Goal: Transaction & Acquisition: Subscribe to service/newsletter

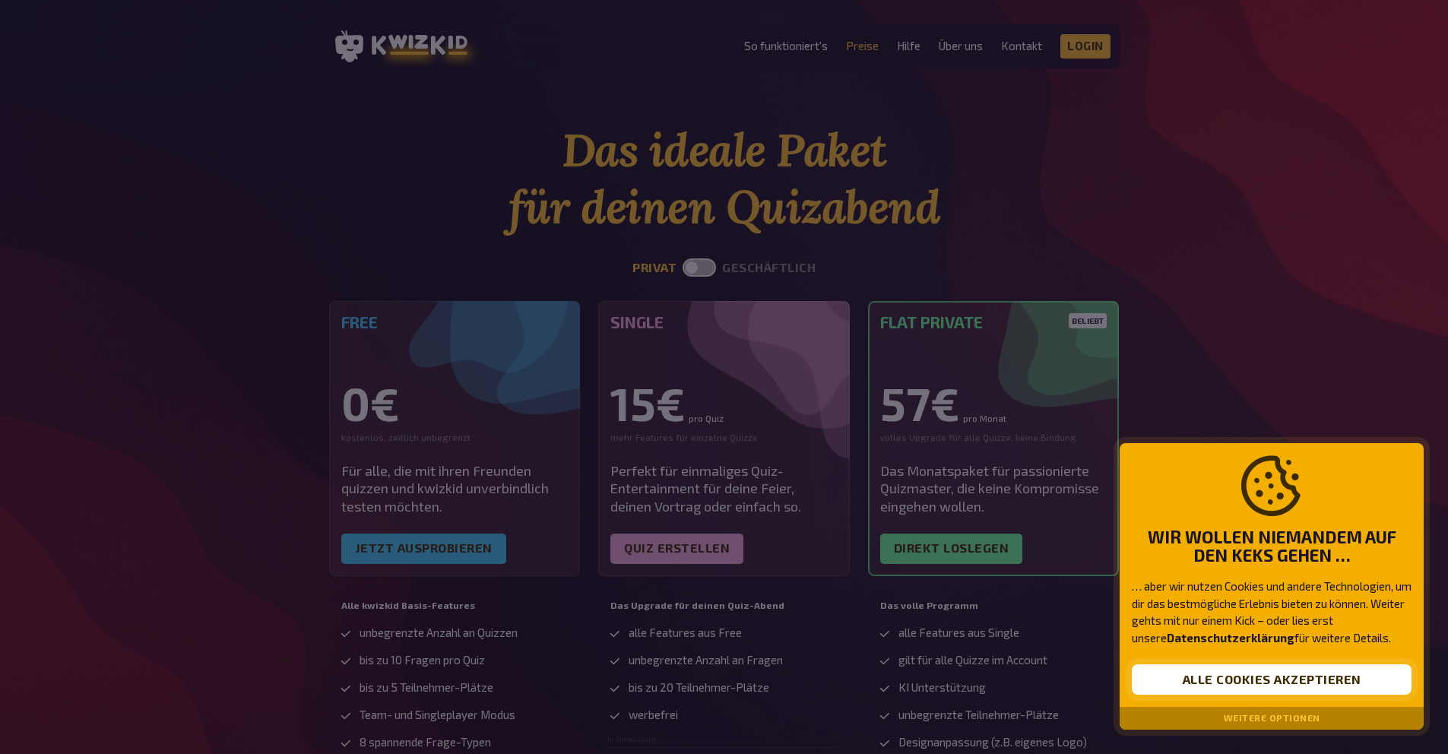
click at [1198, 681] on button "Alle Cookies akzeptieren" at bounding box center [1272, 679] width 280 height 30
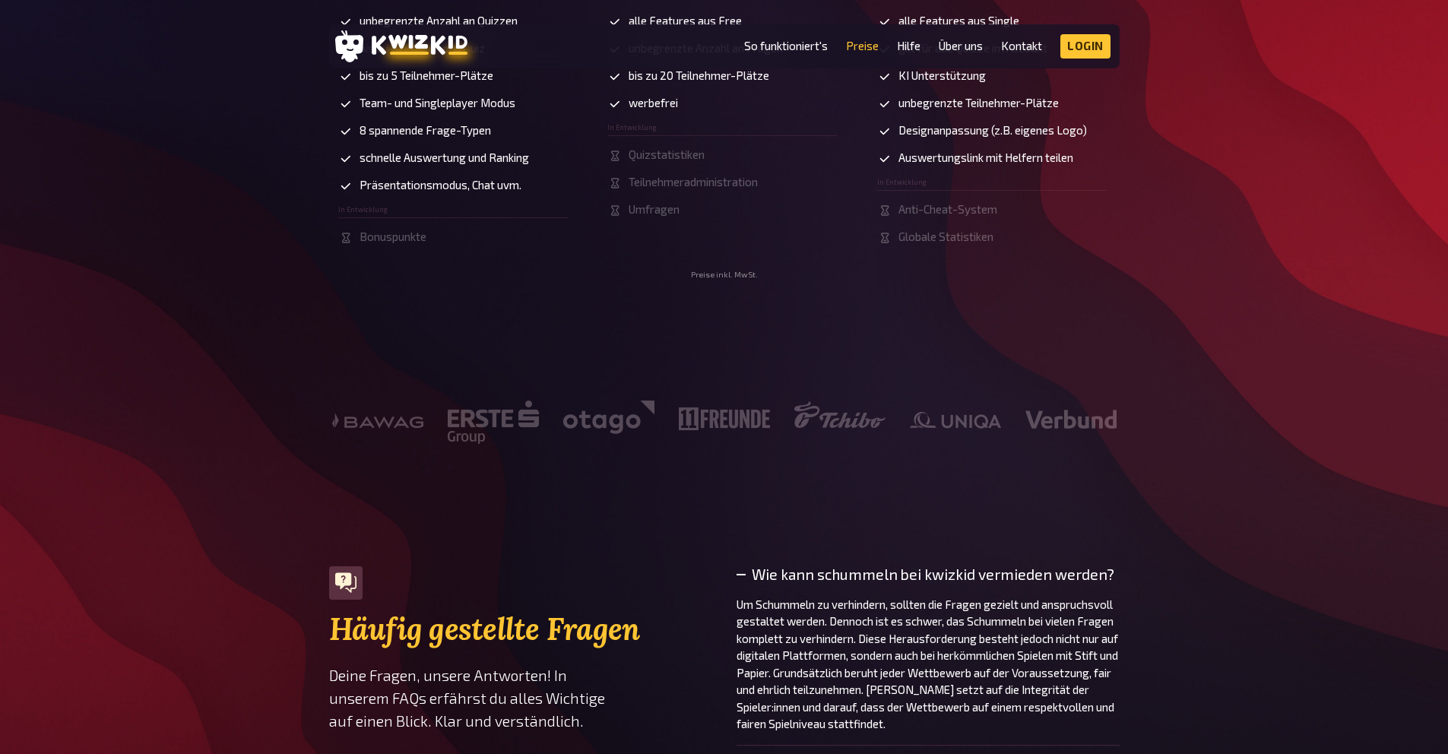
scroll to position [905, 0]
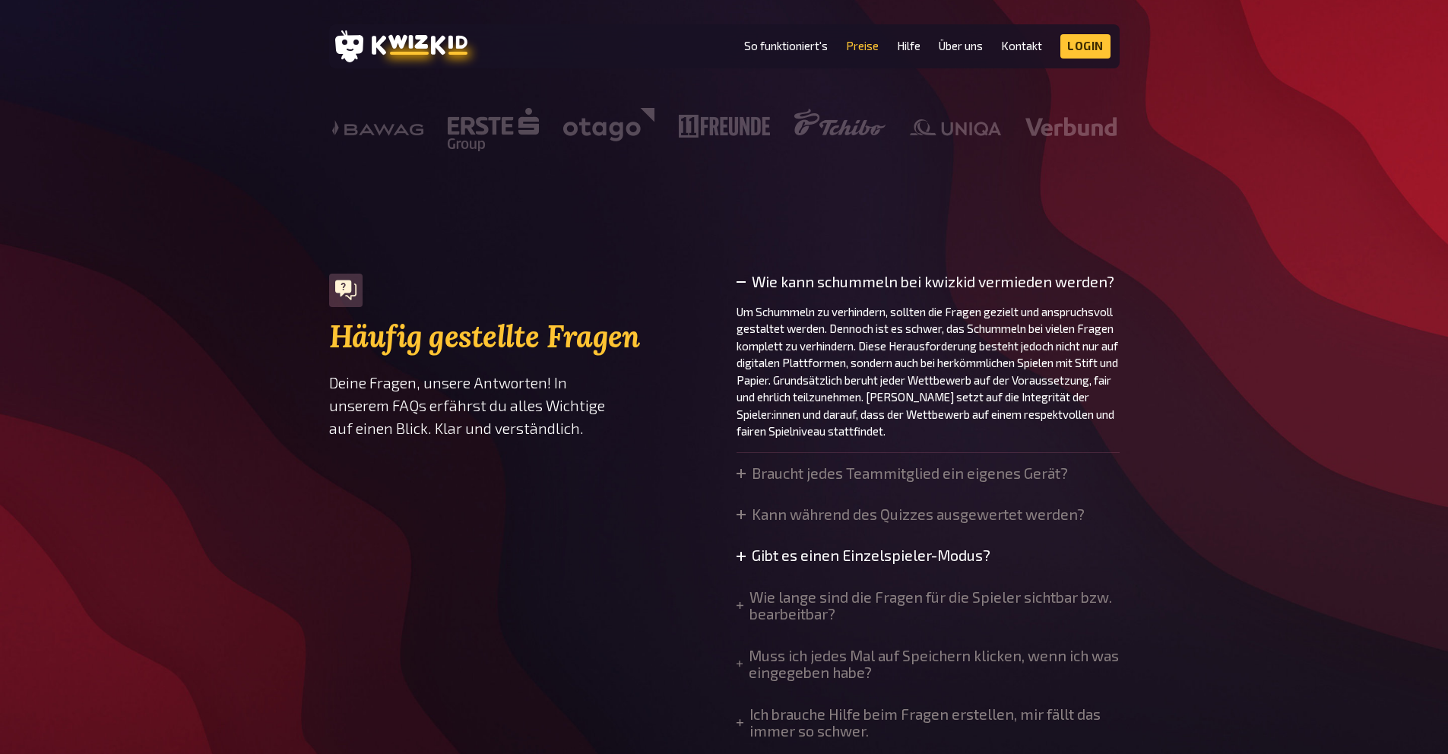
click at [738, 562] on summary "Gibt es einen Einzelspieler-Modus?" at bounding box center [864, 555] width 254 height 17
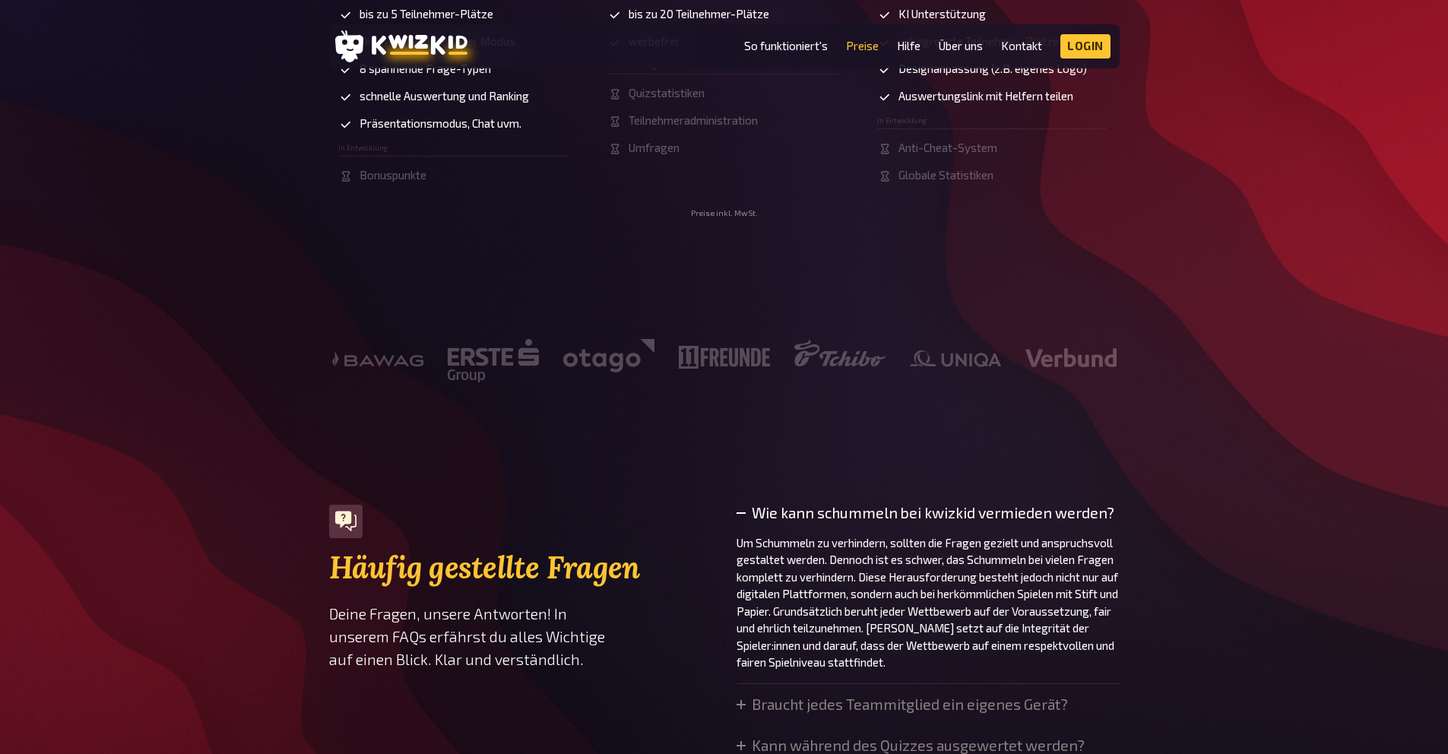
scroll to position [192, 0]
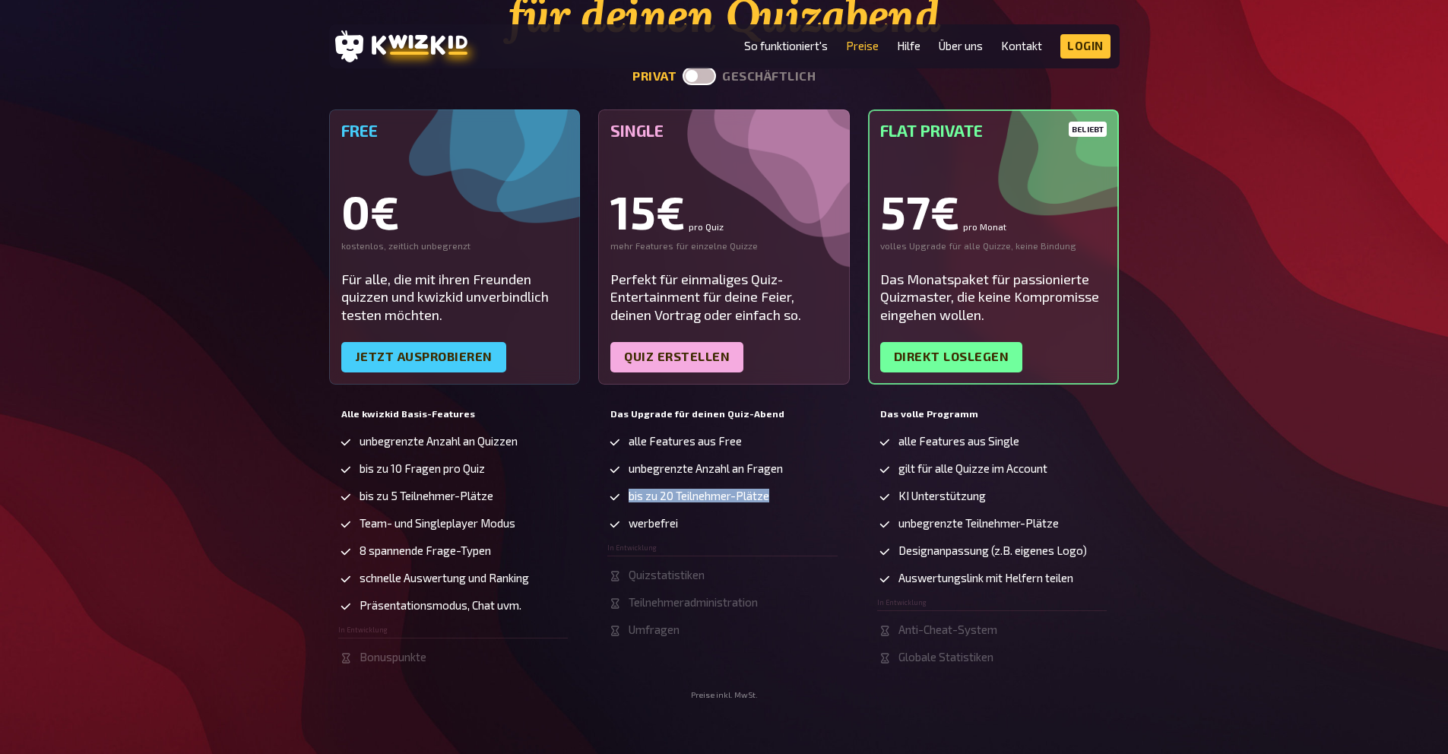
drag, startPoint x: 628, startPoint y: 497, endPoint x: 800, endPoint y: 498, distance: 171.8
click at [800, 498] on li "bis zu 20 Teilnehmer-Plätze" at bounding box center [722, 497] width 230 height 15
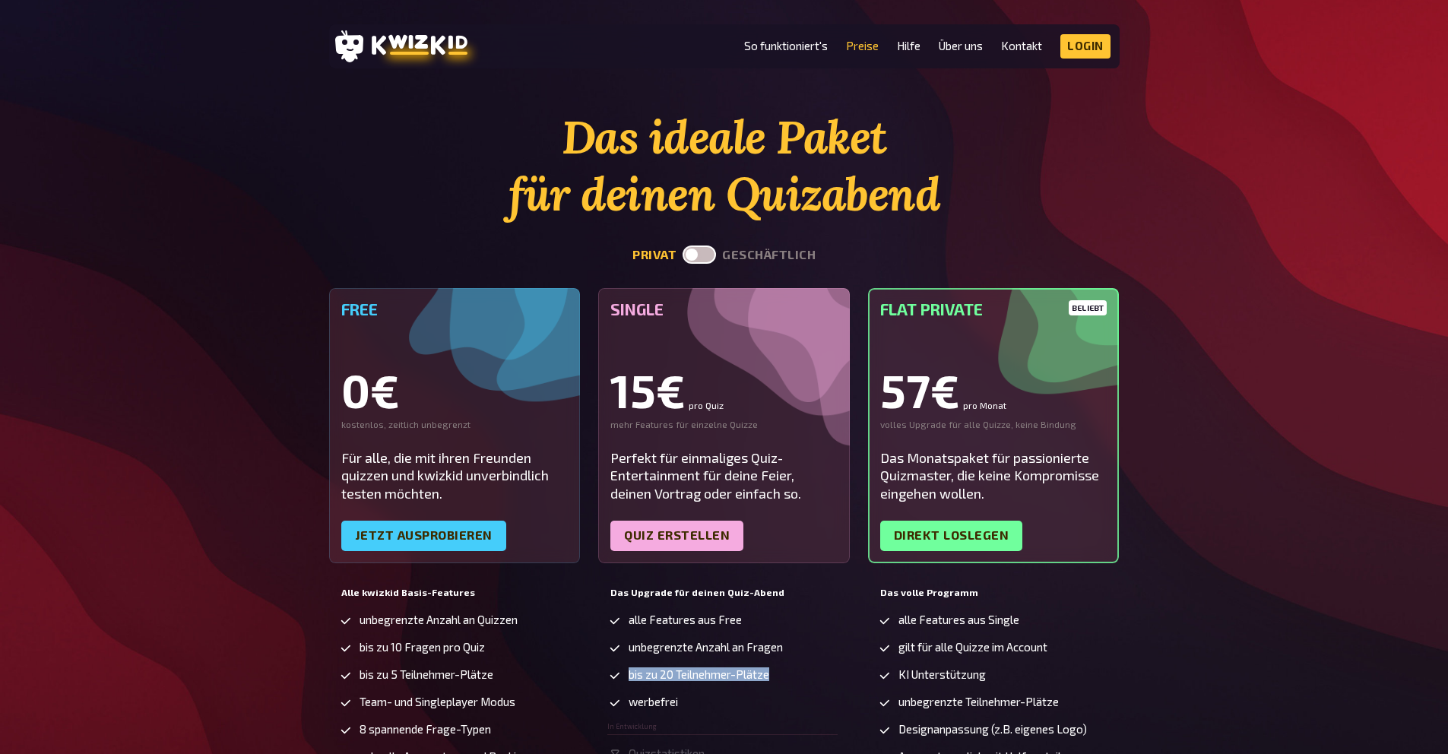
scroll to position [0, 0]
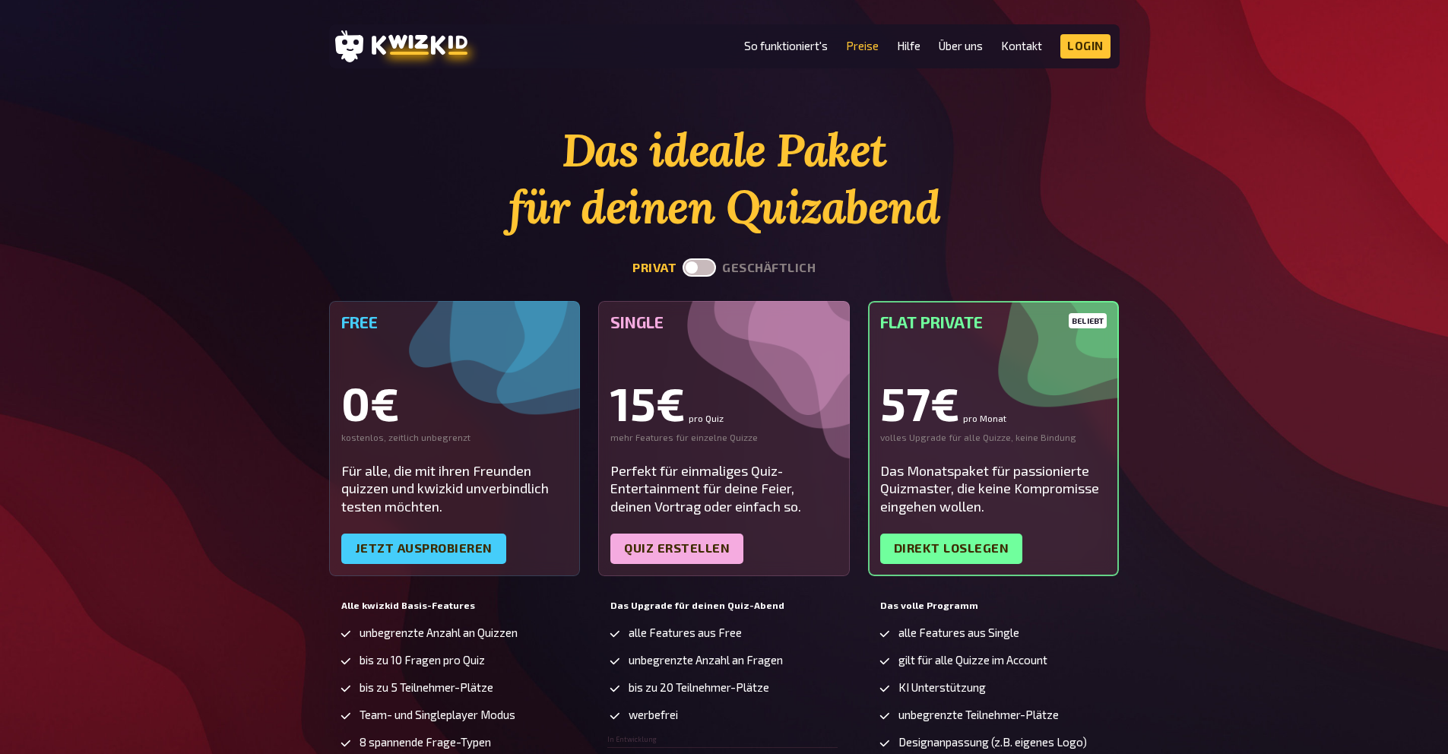
click at [418, 395] on div "0€" at bounding box center [454, 403] width 227 height 46
click at [390, 550] on link "Jetzt ausprobieren" at bounding box center [423, 549] width 165 height 30
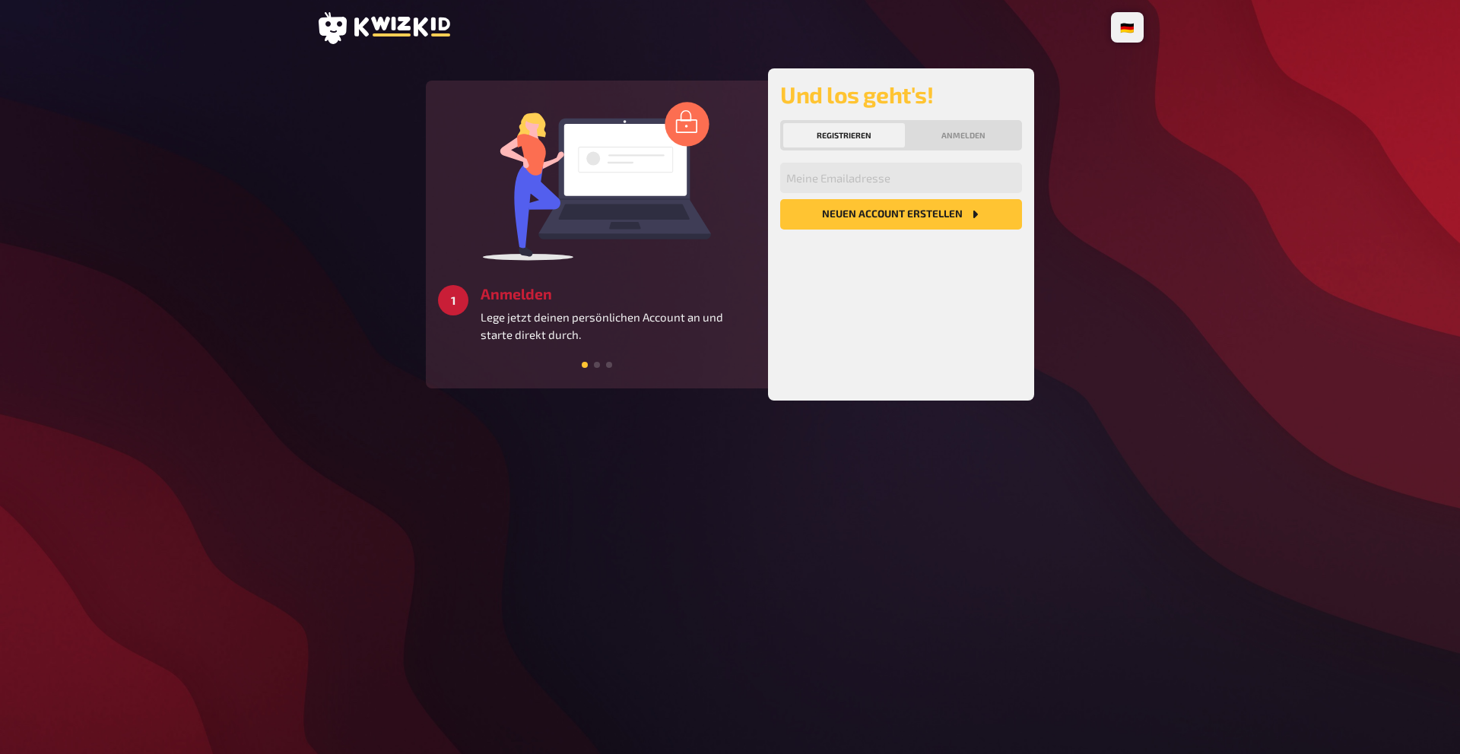
click at [598, 369] on div at bounding box center [597, 364] width 318 height 14
